Goal: Feedback & Contribution: Submit feedback/report problem

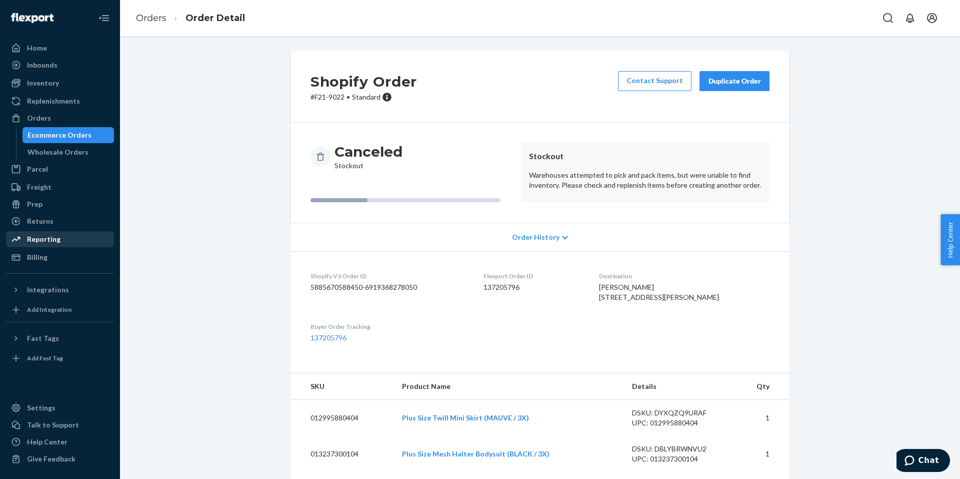
click at [49, 240] on div "Reporting" at bounding box center [44, 239] width 34 height 10
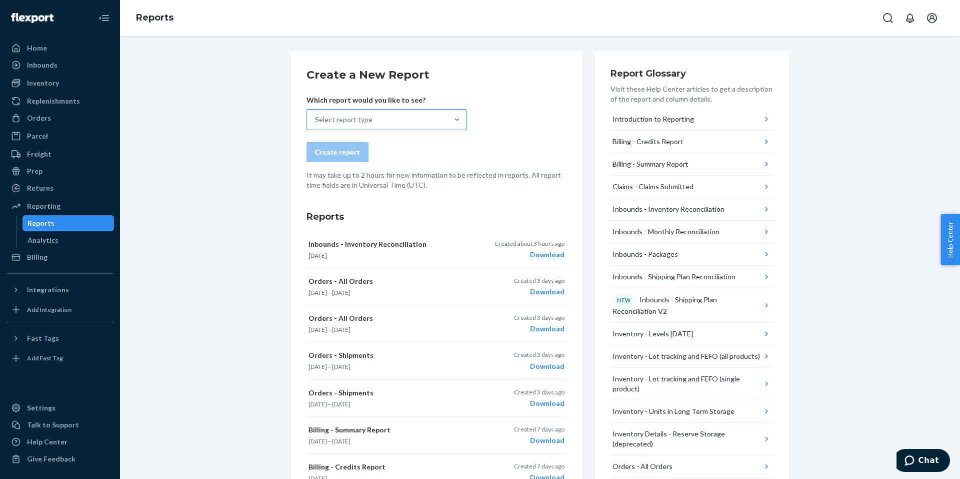
click at [340, 122] on div "Select report type" at bounding box center [344, 120] width 58 height 10
click at [316, 122] on input "Select report type" at bounding box center [315, 120] width 1 height 10
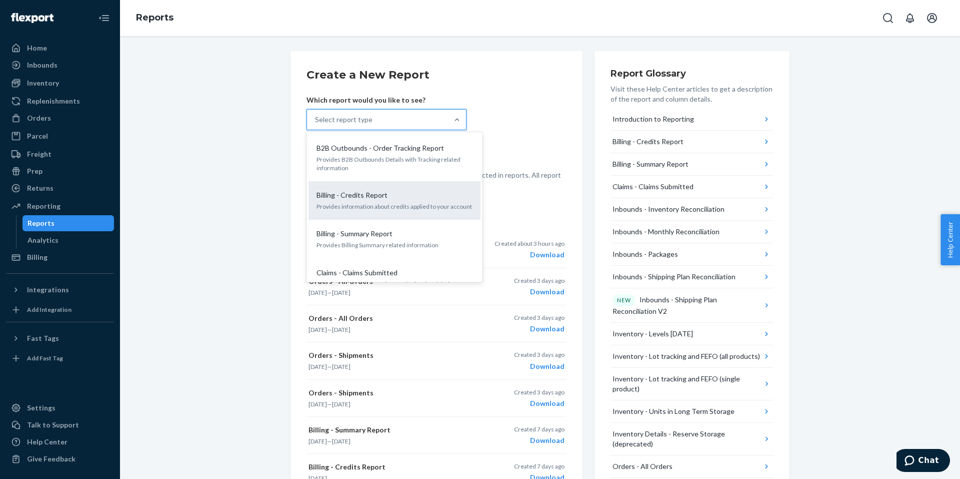
scroll to position [50, 0]
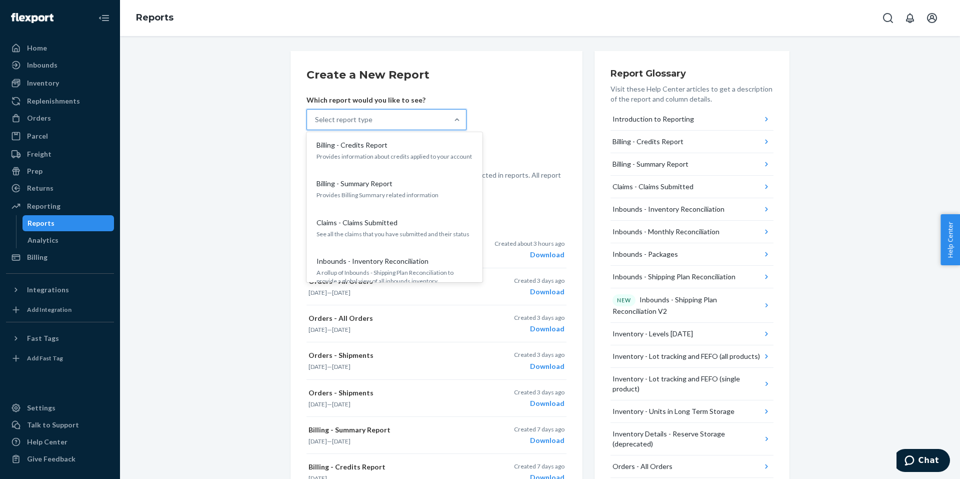
click at [382, 225] on p "Claims - Claims Submitted" at bounding box center [357, 223] width 81 height 10
click at [316, 125] on input "option Claims - Claims Submitted focused, 4 of 26. 26 results available. Use Up…" at bounding box center [315, 120] width 1 height 10
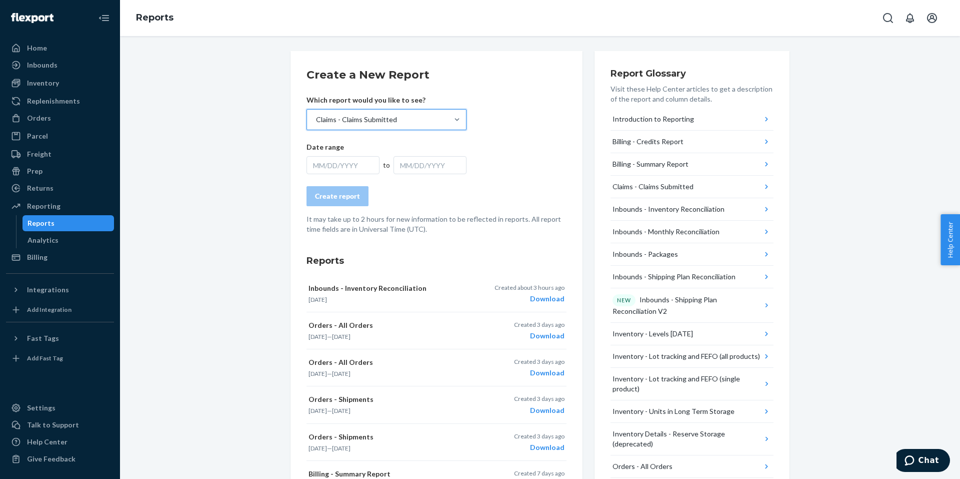
click at [346, 165] on div "MM/DD/YYYY" at bounding box center [343, 165] width 73 height 18
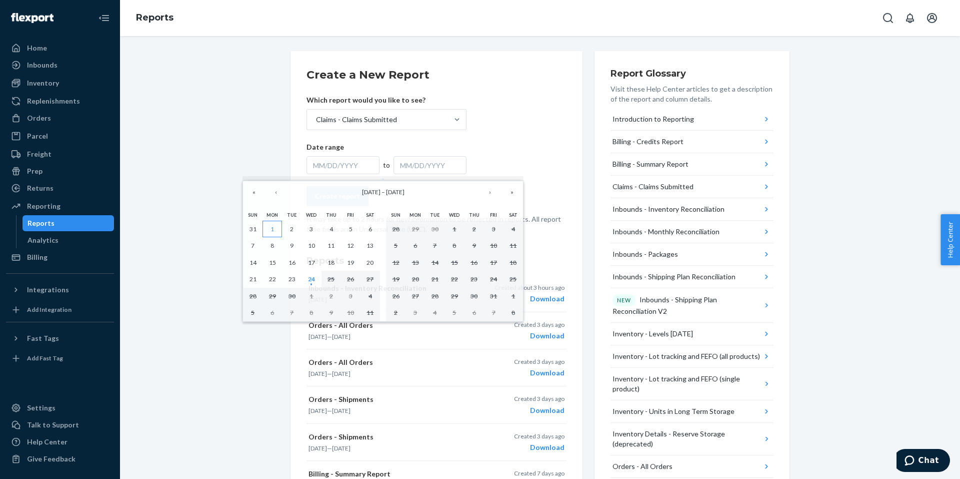
click at [272, 226] on abbr "1" at bounding box center [273, 229] width 4 height 8
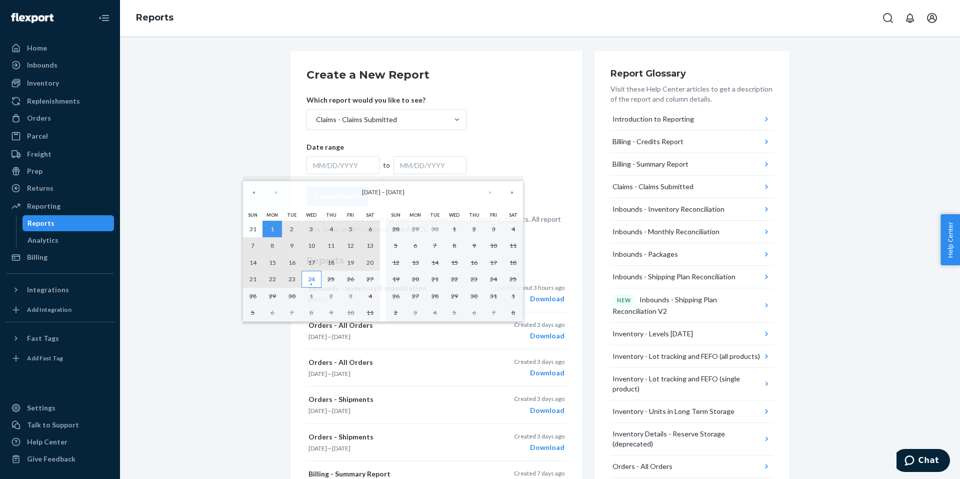
click at [313, 281] on abbr "24" at bounding box center [311, 279] width 7 height 8
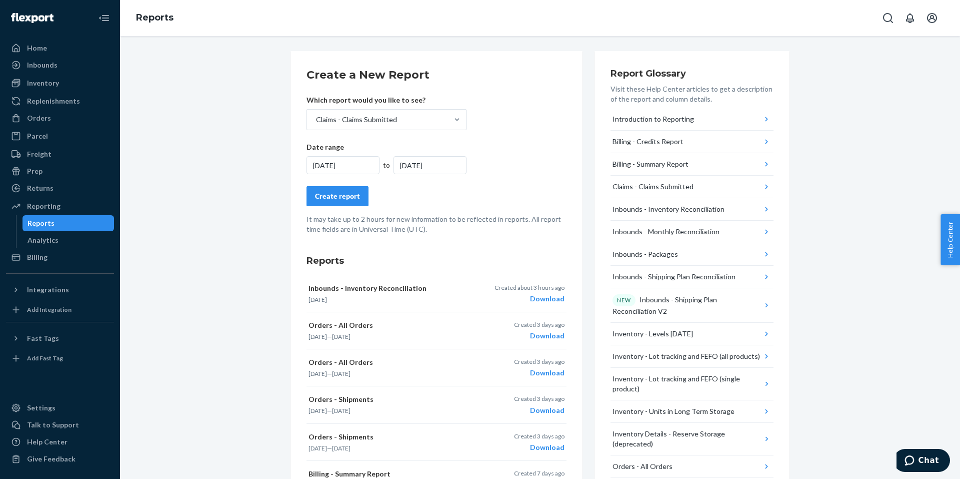
click at [356, 199] on button "Create report" at bounding box center [338, 196] width 62 height 20
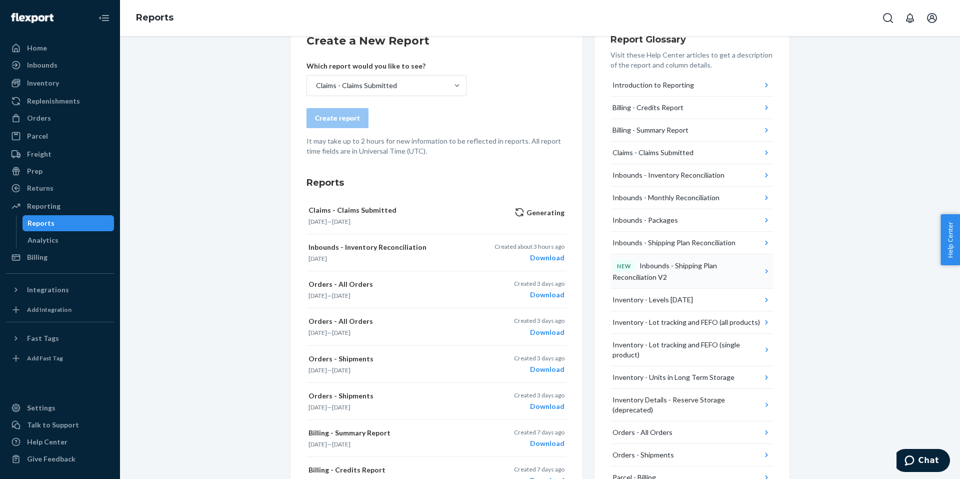
scroll to position [0, 0]
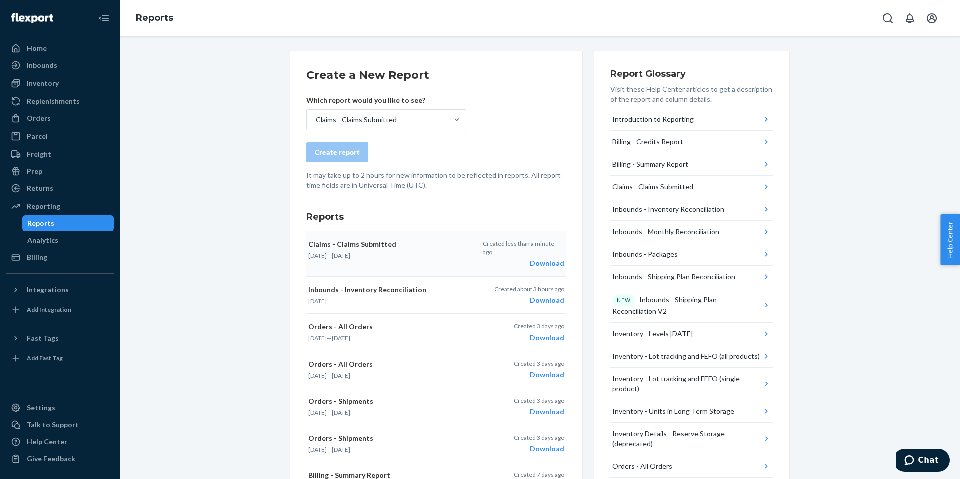
click at [547, 258] on div "Download" at bounding box center [524, 263] width 82 height 10
click at [41, 111] on div "Orders" at bounding box center [60, 118] width 106 height 14
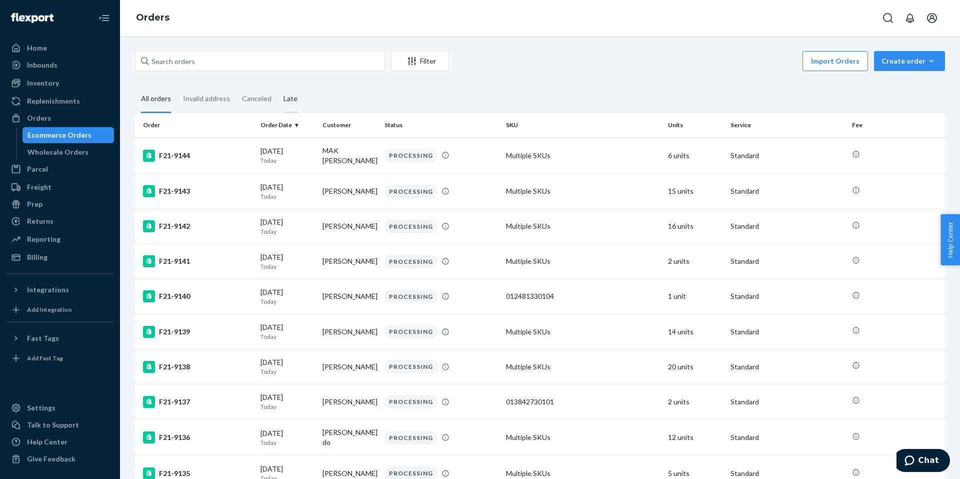
click at [295, 98] on div "Late" at bounding box center [291, 100] width 26 height 28
click at [278, 86] on input "Late" at bounding box center [278, 86] width 0 height 0
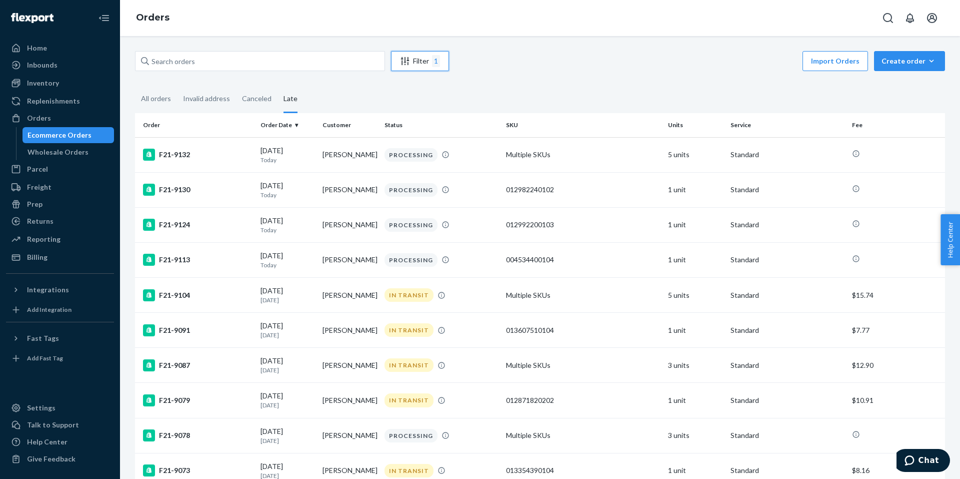
click at [425, 63] on div "Filter 1" at bounding box center [420, 61] width 57 height 12
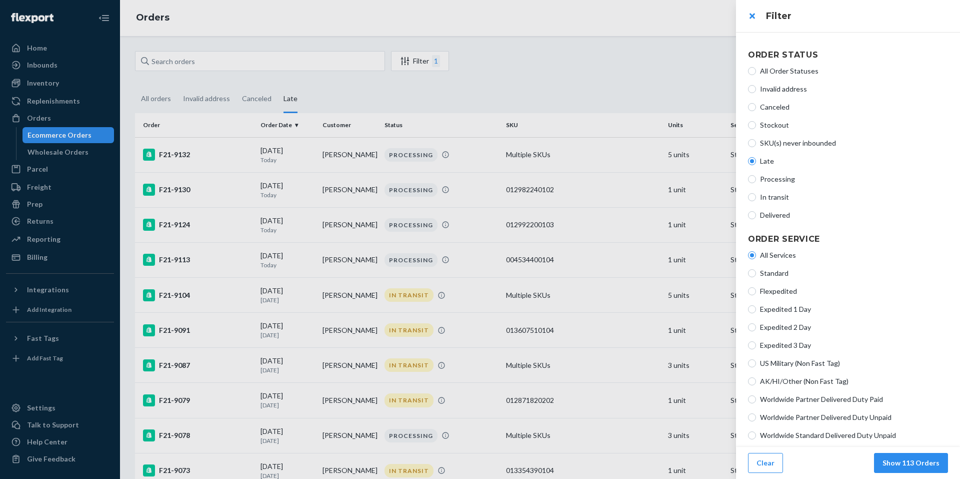
click at [768, 212] on span "Delivered" at bounding box center [854, 215] width 188 height 10
click at [756, 212] on input "Delivered" at bounding box center [752, 215] width 8 height 8
radio input "true"
radio input "false"
click at [911, 468] on button "Show 4162 Orders" at bounding box center [909, 463] width 78 height 20
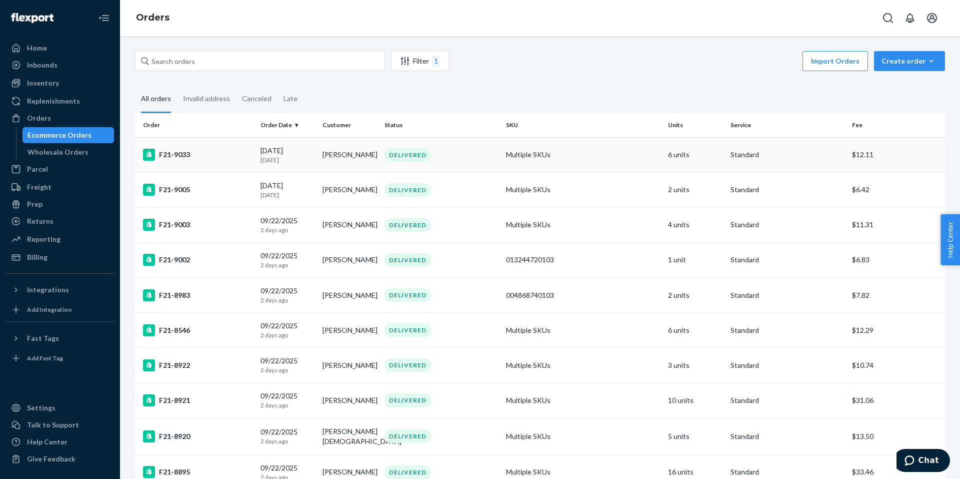
click at [165, 159] on div "F21-9033" at bounding box center [198, 155] width 110 height 12
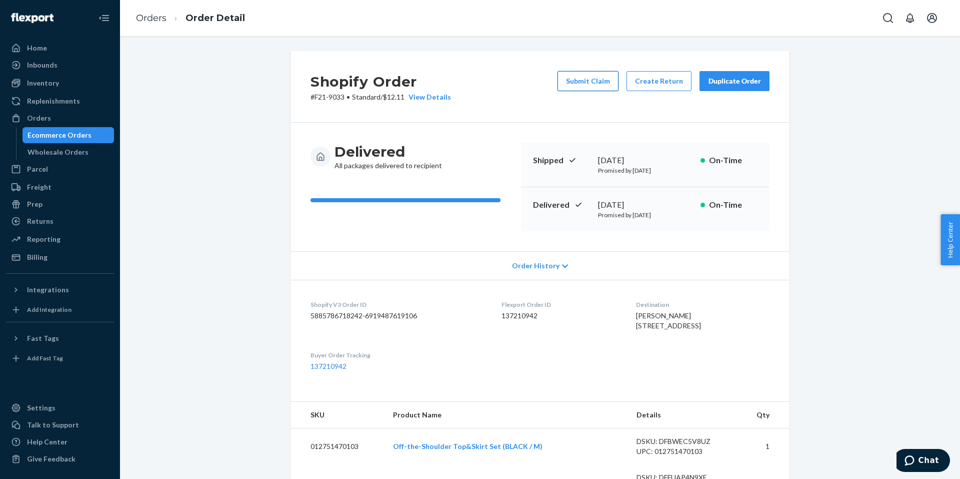
click at [565, 78] on button "Submit Claim" at bounding box center [588, 81] width 61 height 20
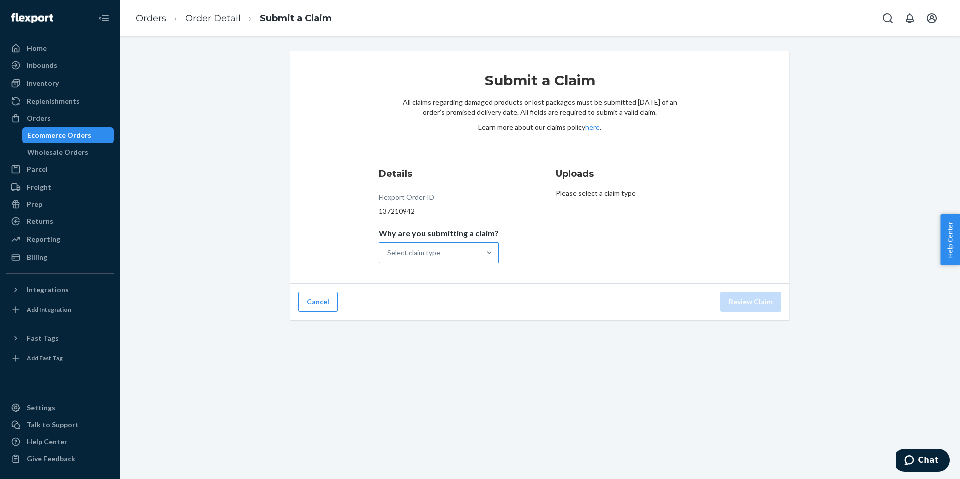
click at [451, 242] on div "Select claim type" at bounding box center [439, 252] width 120 height 21
click at [389, 248] on input "Why are you submitting a claim? Select claim type" at bounding box center [388, 253] width 1 height 10
click at [429, 321] on div "Incorrect product" at bounding box center [439, 317] width 116 height 20
click at [389, 258] on input "Why are you submitting a claim? option Incorrect product focused, 3 of 4. 4 res…" at bounding box center [388, 253] width 1 height 10
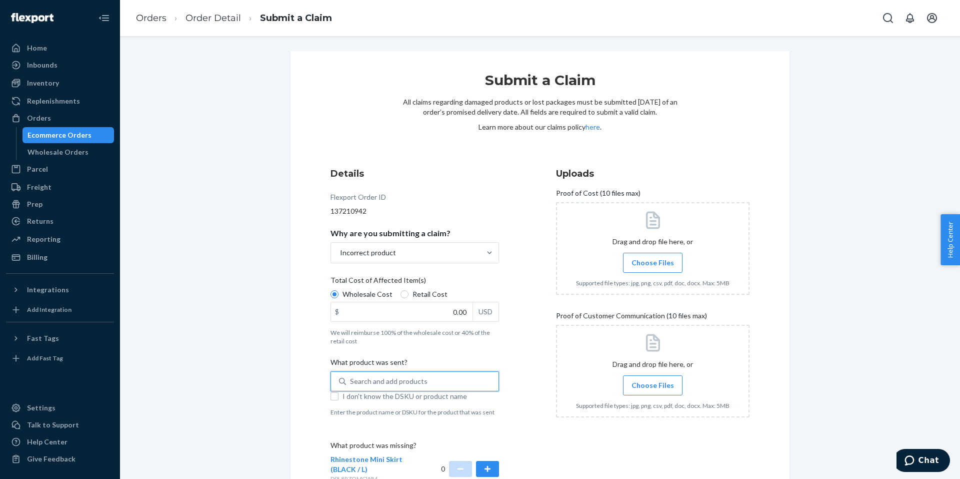
click at [435, 375] on div "Search and add products" at bounding box center [422, 381] width 153 height 18
click at [351, 376] on input "0 results available. Use Up and Down to choose options, press Enter to select t…" at bounding box center [350, 381] width 1 height 10
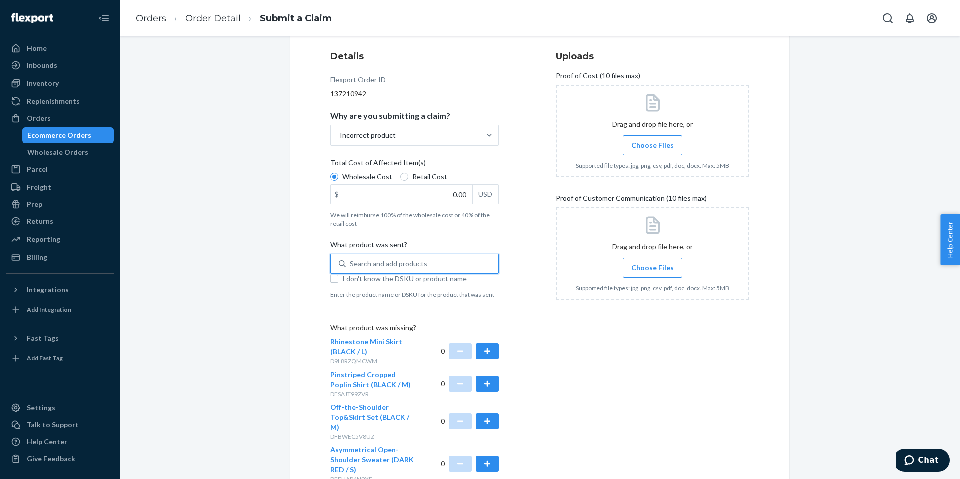
scroll to position [100, 0]
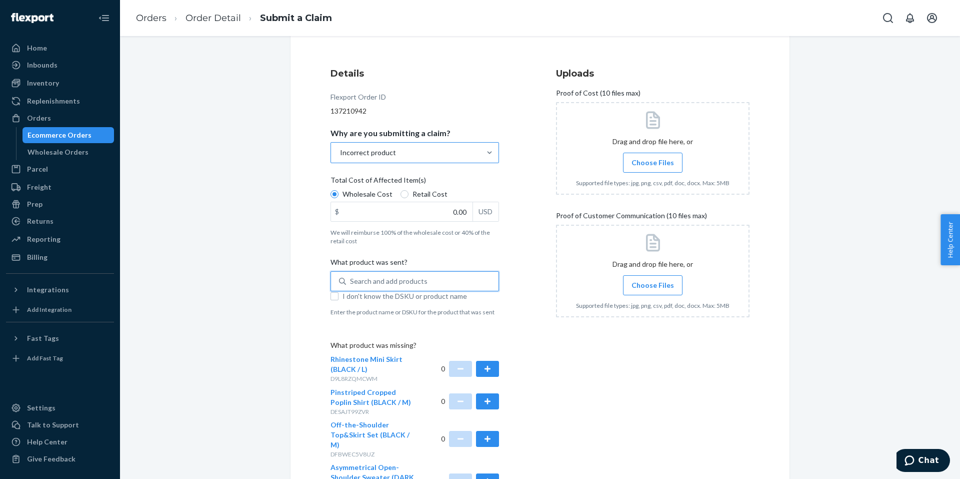
click at [401, 160] on div "Incorrect product" at bounding box center [406, 153] width 150 height 20
click at [340, 158] on input "Why are you submitting a claim? Incorrect product" at bounding box center [339, 153] width 1 height 10
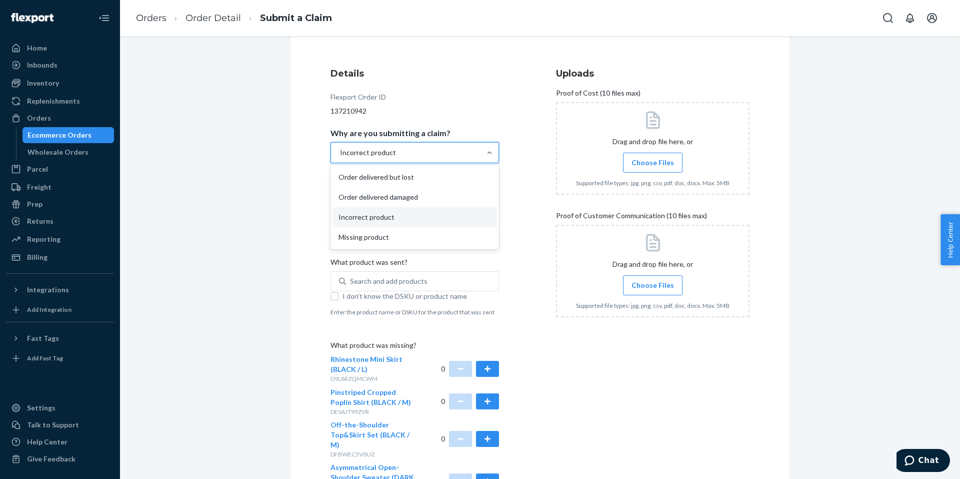
click at [401, 160] on div "Incorrect product" at bounding box center [406, 153] width 150 height 20
click at [340, 158] on input "Why are you submitting a claim? option Incorrect product, selected. option Inco…" at bounding box center [339, 153] width 1 height 10
click at [428, 106] on div "Flexport Order ID 137210942" at bounding box center [415, 104] width 169 height 24
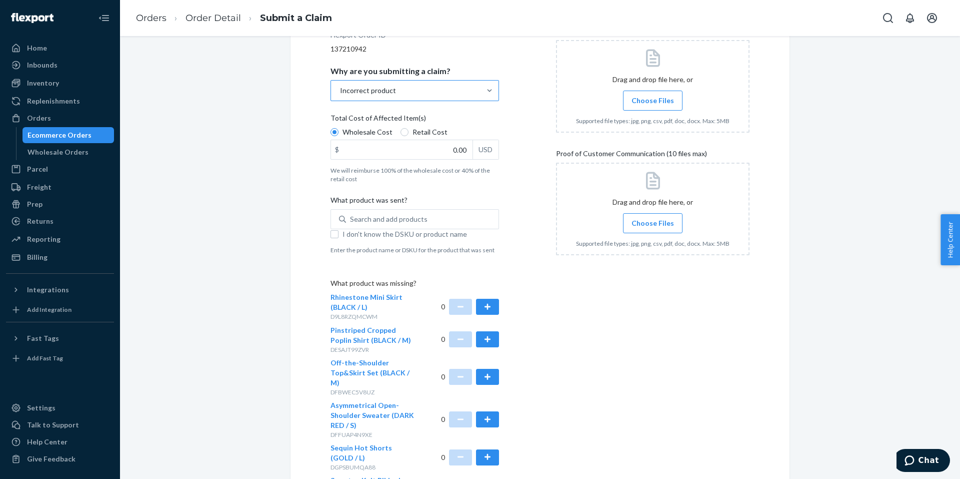
scroll to position [247, 0]
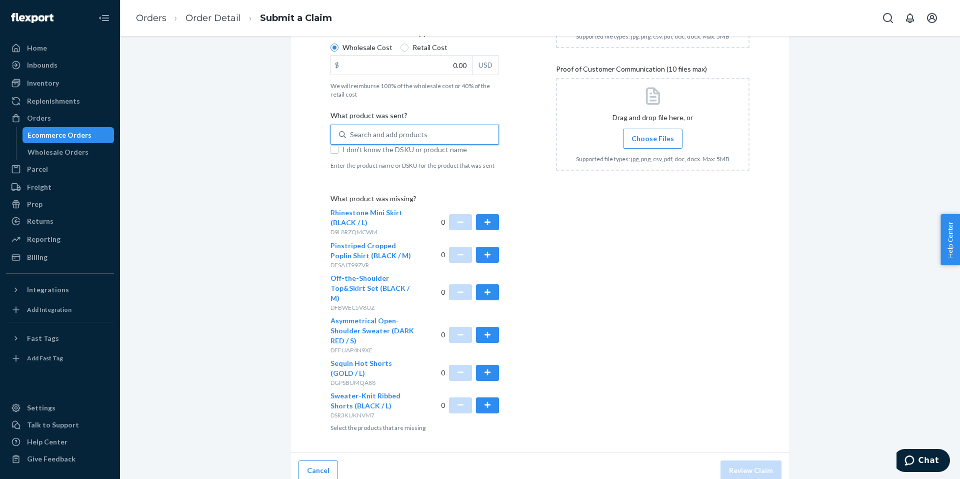
click at [354, 129] on div "Search and add products" at bounding box center [422, 135] width 153 height 18
click at [351, 130] on input "0 results available. Use Up and Down to choose options, press Enter to select t…" at bounding box center [350, 135] width 1 height 10
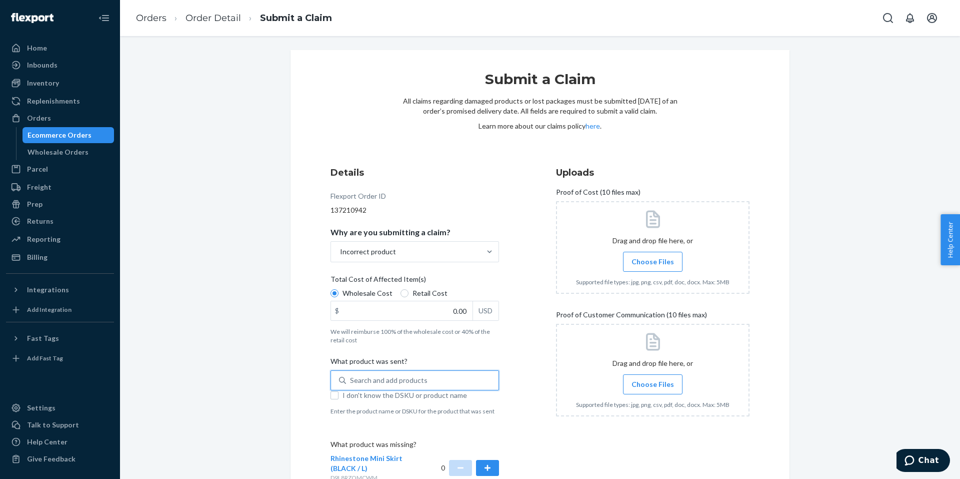
scroll to position [0, 0]
click at [587, 130] on link "here" at bounding box center [593, 127] width 15 height 9
